Goal: Information Seeking & Learning: Learn about a topic

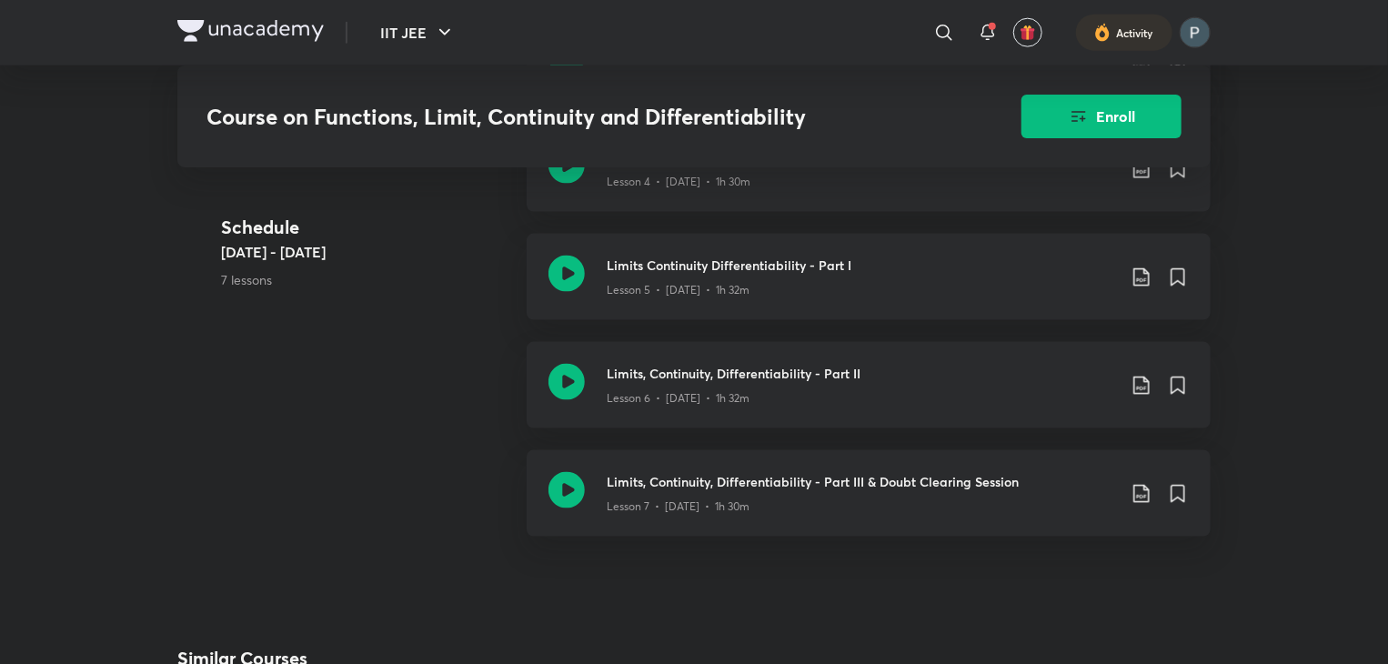
scroll to position [1124, 0]
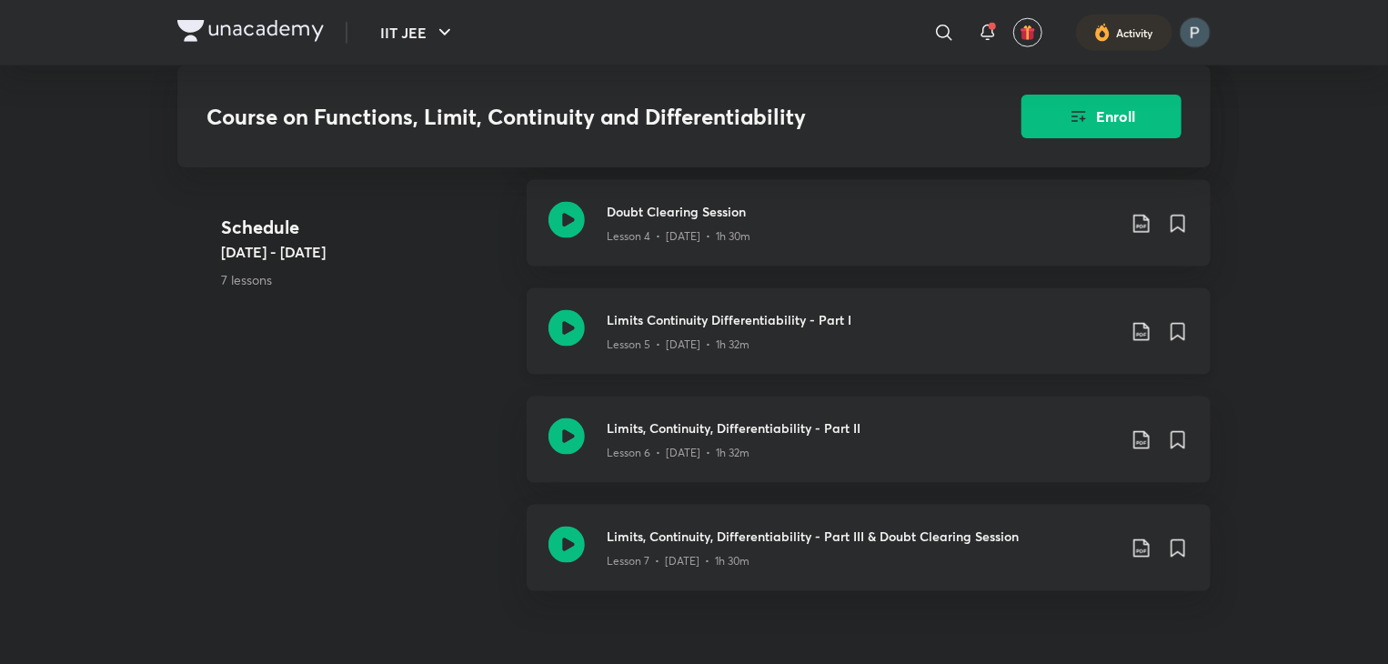
click at [566, 321] on icon at bounding box center [566, 328] width 36 height 36
